Goal: Task Accomplishment & Management: Use online tool/utility

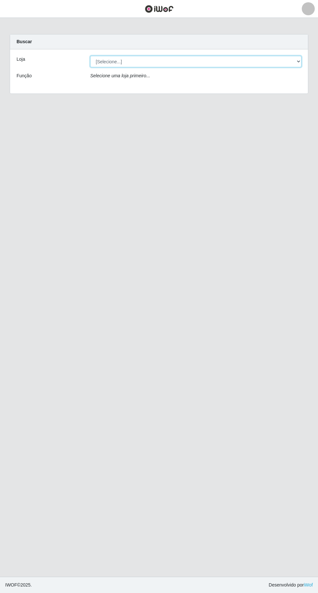
click at [216, 58] on select "[Selecione...] Extraplus - [GEOGRAPHIC_DATA] 03 - [GEOGRAPHIC_DATA]" at bounding box center [195, 61] width 211 height 11
select select "468"
click at [90, 56] on select "[Selecione...] Extraplus - [GEOGRAPHIC_DATA] 03 - [GEOGRAPHIC_DATA]" at bounding box center [195, 61] width 211 height 11
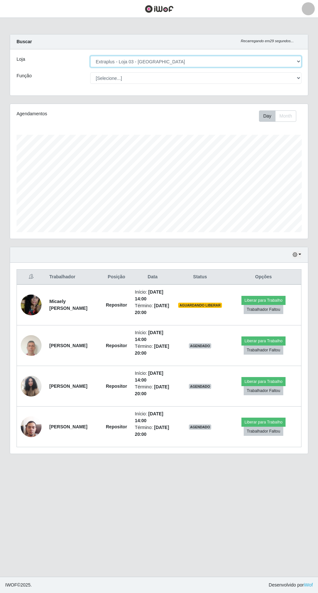
scroll to position [134, 298]
click at [233, 80] on select "[Selecione...] Repositor Repositor + Repositor ++" at bounding box center [195, 77] width 211 height 11
click at [90, 72] on select "[Selecione...] Repositor Repositor + Repositor ++" at bounding box center [195, 77] width 211 height 11
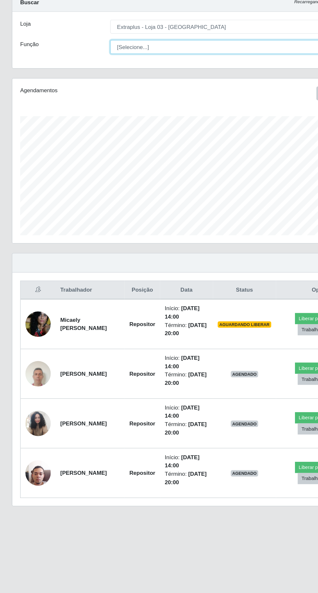
scroll to position [0, 0]
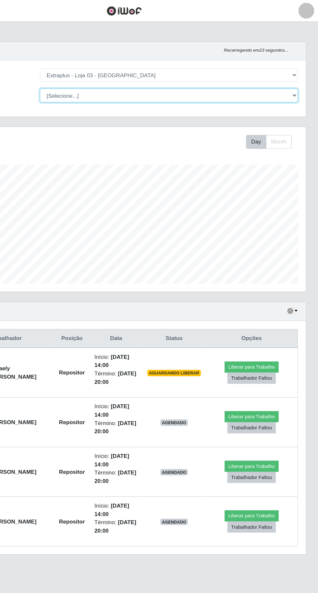
click at [153, 80] on select "[Selecione...] Repositor Repositor + Repositor ++" at bounding box center [195, 77] width 211 height 11
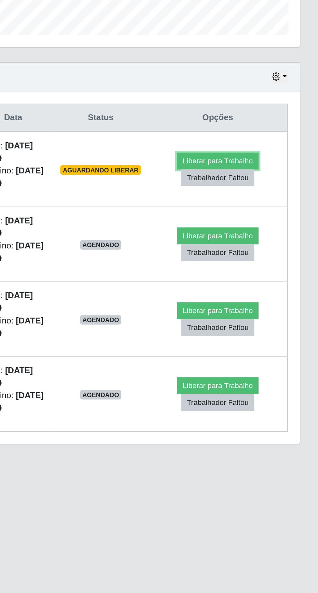
click at [246, 298] on button "Liberar para Trabalho" at bounding box center [264, 300] width 44 height 9
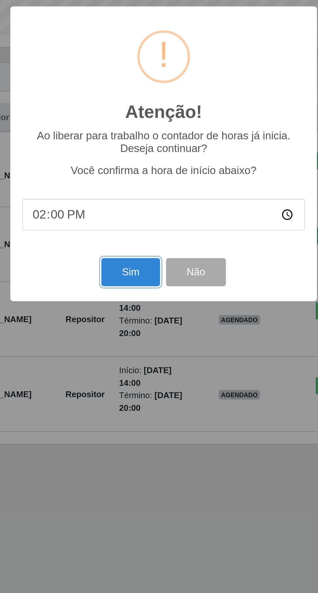
click at [141, 357] on button "Sim" at bounding box center [141, 360] width 32 height 15
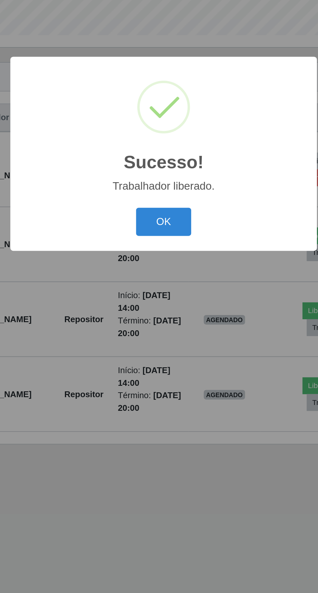
click at [154, 330] on button "OK" at bounding box center [159, 333] width 30 height 15
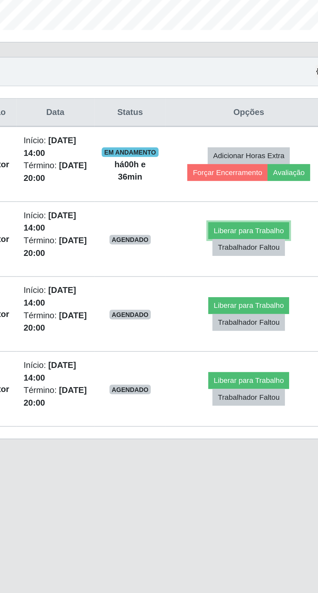
click at [271, 338] on button "Liberar para Trabalho" at bounding box center [256, 340] width 44 height 9
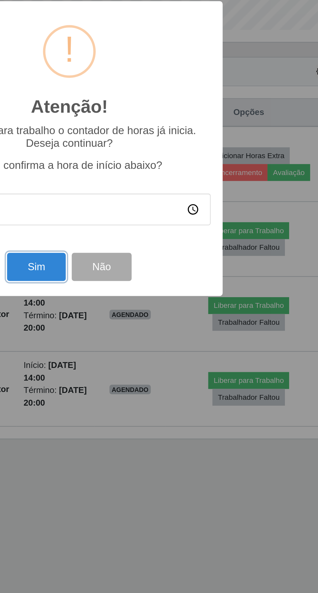
click at [139, 355] on button "Sim" at bounding box center [141, 360] width 32 height 15
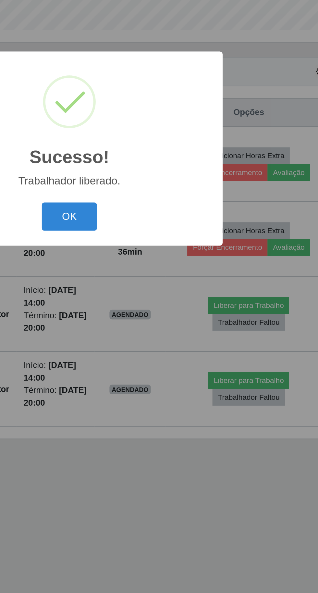
click at [160, 338] on button "OK" at bounding box center [159, 333] width 30 height 15
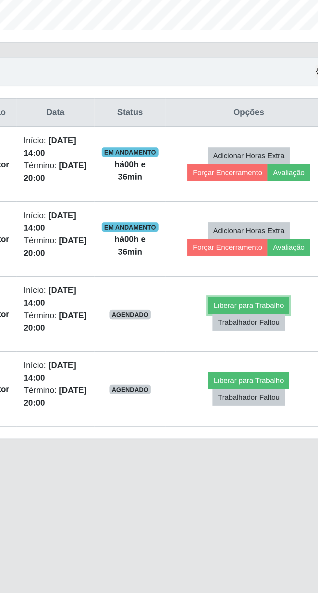
click at [266, 378] on button "Liberar para Trabalho" at bounding box center [256, 381] width 44 height 9
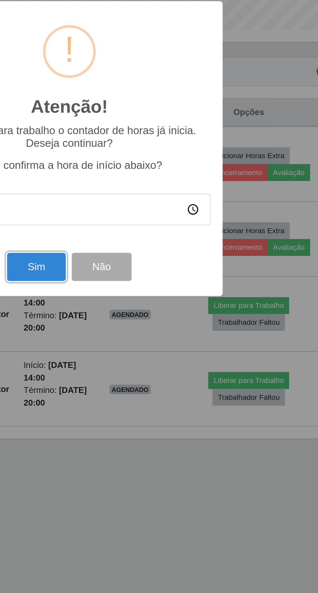
click at [138, 357] on button "Sim" at bounding box center [141, 360] width 32 height 15
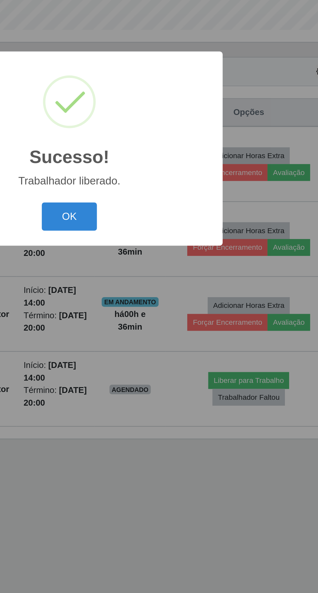
click at [147, 332] on button "OK" at bounding box center [159, 333] width 30 height 15
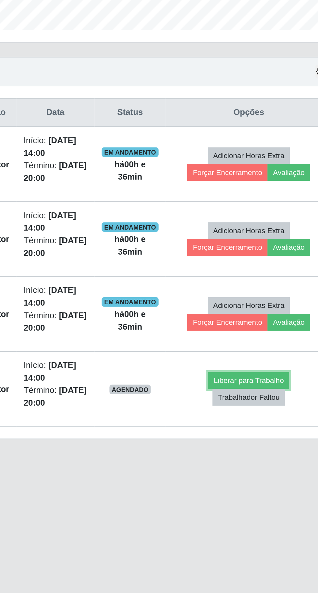
click at [265, 419] on button "Liberar para Trabalho" at bounding box center [256, 422] width 44 height 9
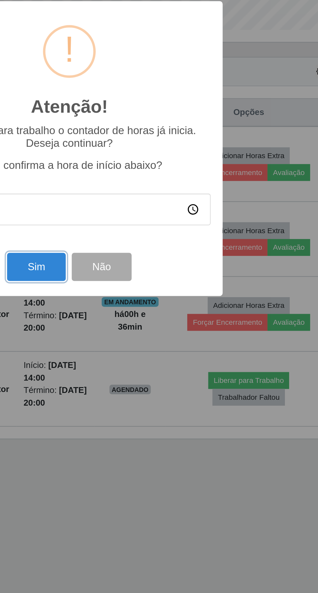
click at [145, 353] on button "Sim" at bounding box center [141, 360] width 32 height 15
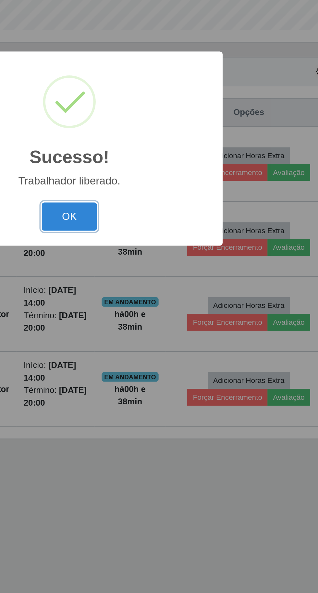
click at [164, 334] on button "OK" at bounding box center [159, 333] width 30 height 15
